Goal: Task Accomplishment & Management: Use online tool/utility

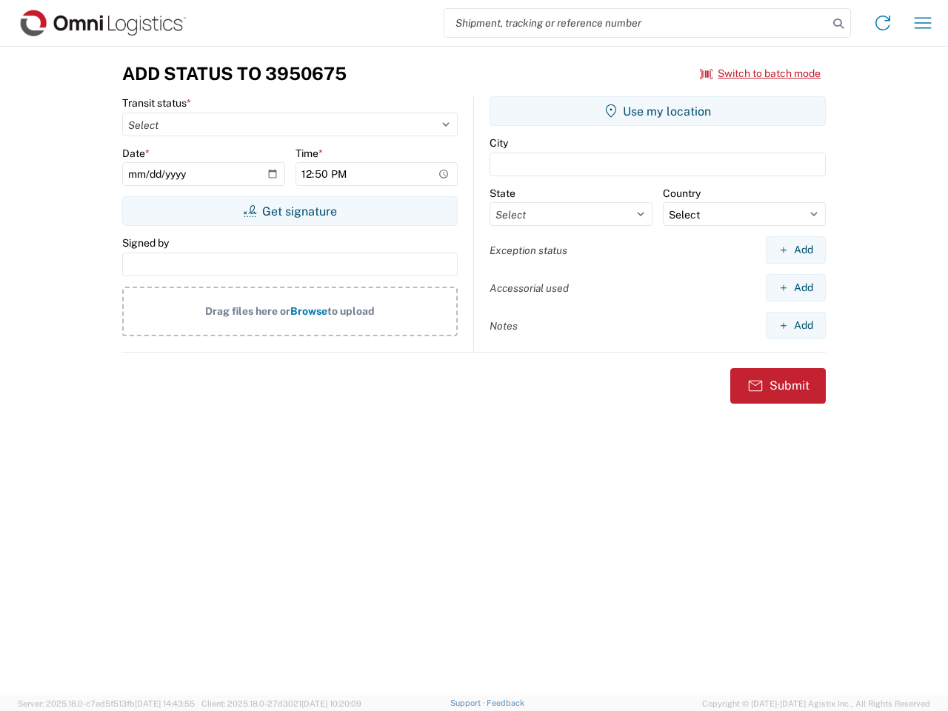
click at [636, 23] on input "search" at bounding box center [636, 23] width 384 height 28
click at [838, 24] on icon at bounding box center [838, 23] width 21 height 21
click at [883, 23] on icon at bounding box center [883, 23] width 24 height 24
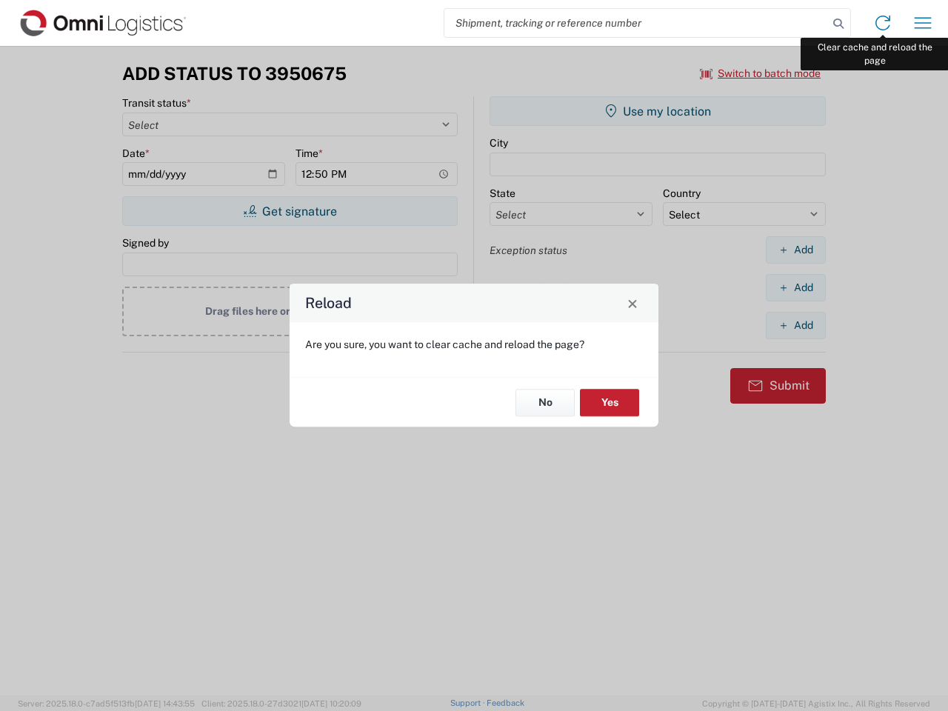
click at [923, 23] on div "Reload Are you sure, you want to clear cache and reload the page? No Yes" at bounding box center [474, 355] width 948 height 711
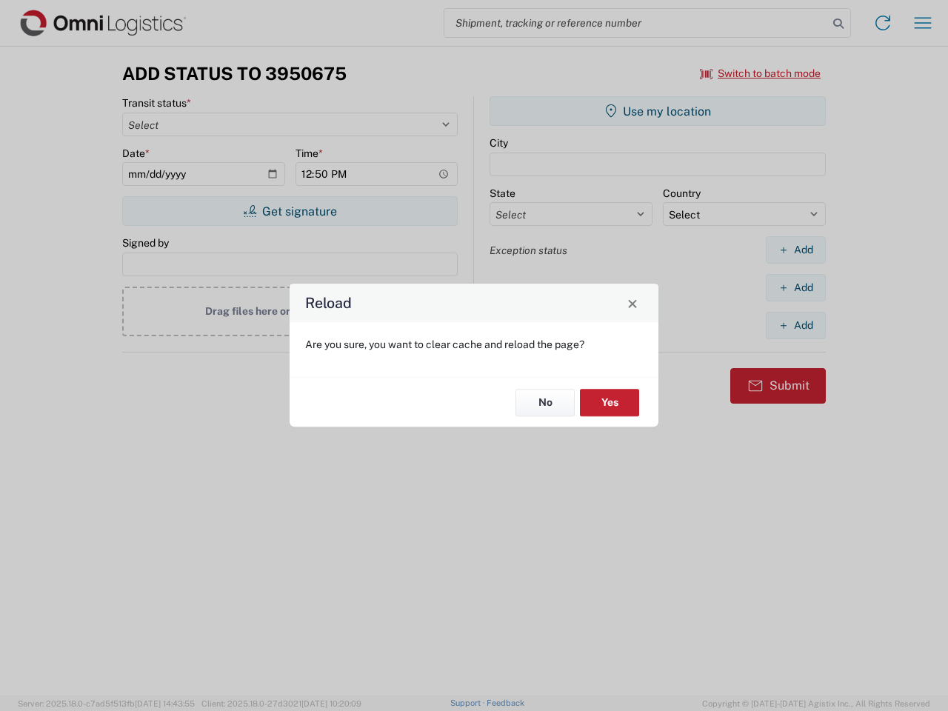
click at [761, 73] on div "Reload Are you sure, you want to clear cache and reload the page? No Yes" at bounding box center [474, 355] width 948 height 711
click at [290, 211] on div "Reload Are you sure, you want to clear cache and reload the page? No Yes" at bounding box center [474, 355] width 948 height 711
click at [658, 111] on div "Reload Are you sure, you want to clear cache and reload the page? No Yes" at bounding box center [474, 355] width 948 height 711
click at [795, 250] on div "Reload Are you sure, you want to clear cache and reload the page? No Yes" at bounding box center [474, 355] width 948 height 711
click at [795, 287] on div "Reload Are you sure, you want to clear cache and reload the page? No Yes" at bounding box center [474, 355] width 948 height 711
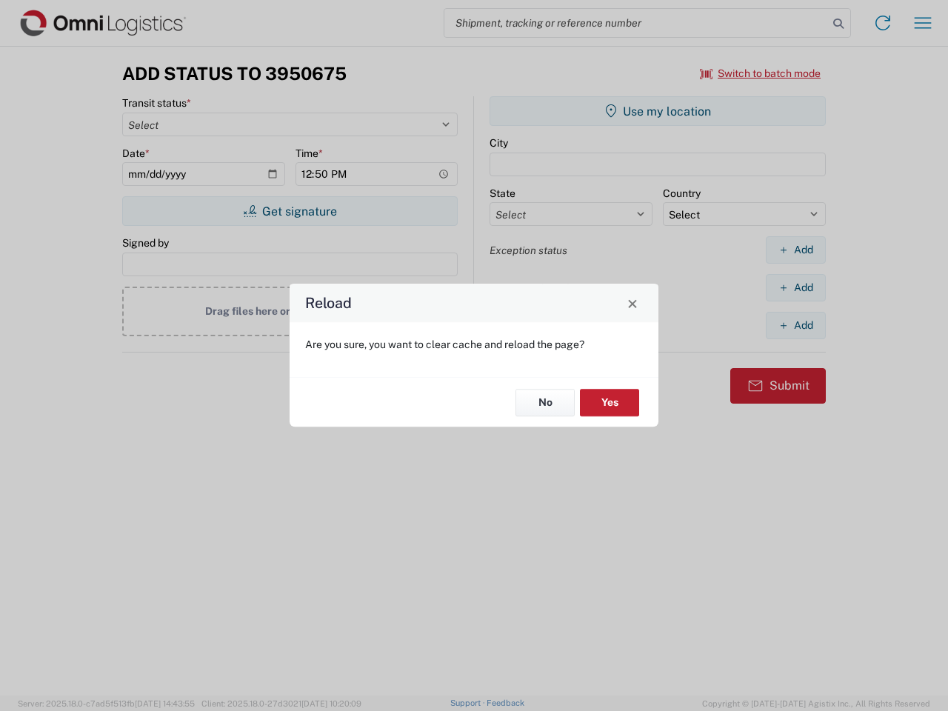
click at [795, 325] on div "Reload Are you sure, you want to clear cache and reload the page? No Yes" at bounding box center [474, 355] width 948 height 711
